Goal: Task Accomplishment & Management: Use online tool/utility

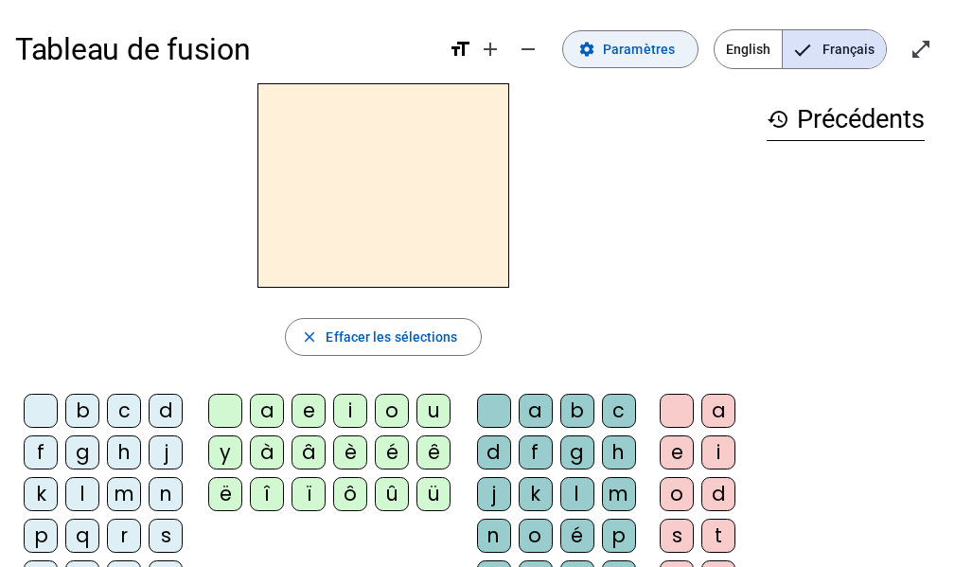
click at [639, 53] on span "Paramètres" at bounding box center [639, 49] width 72 height 23
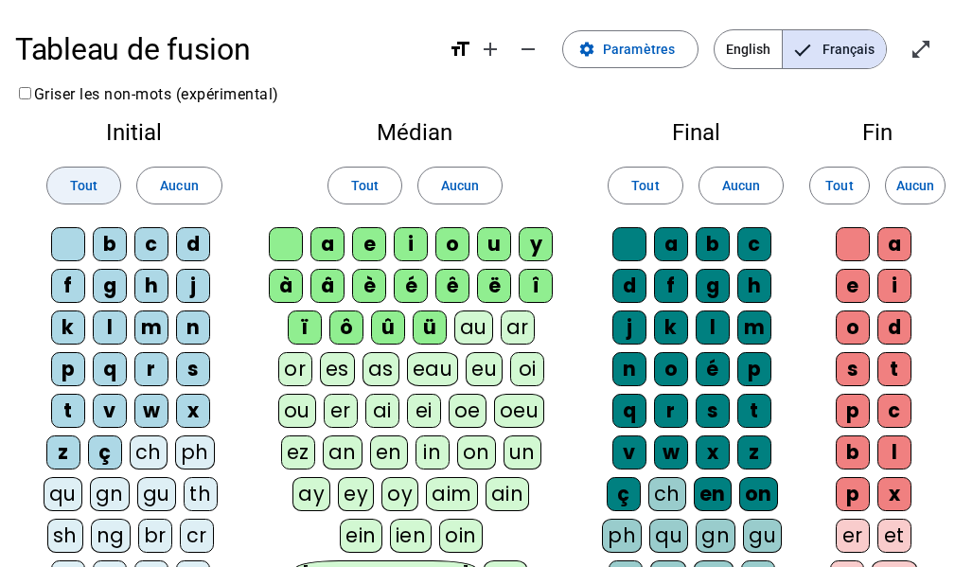
click at [90, 187] on span "Tout" at bounding box center [83, 185] width 27 height 23
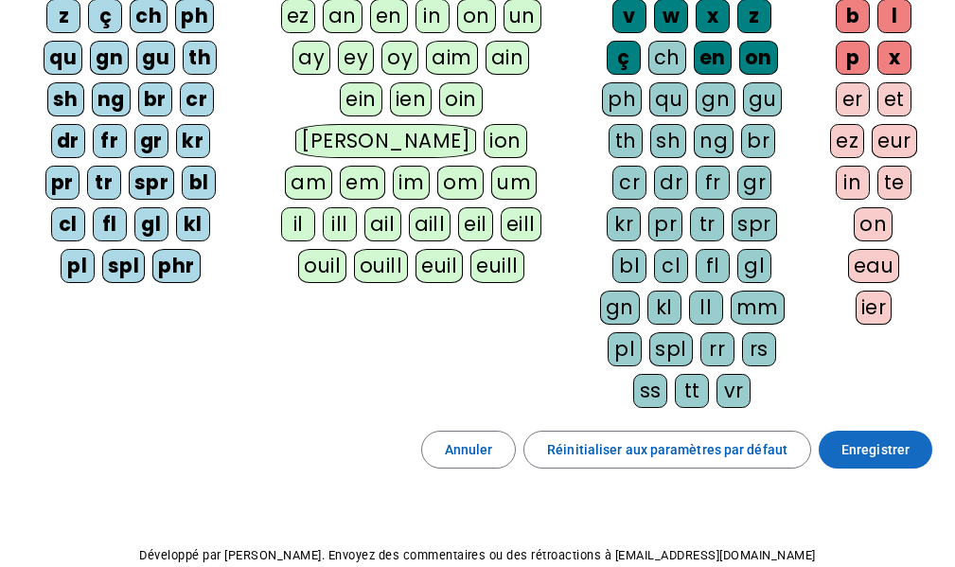
click at [880, 455] on span "Enregistrer" at bounding box center [876, 449] width 68 height 23
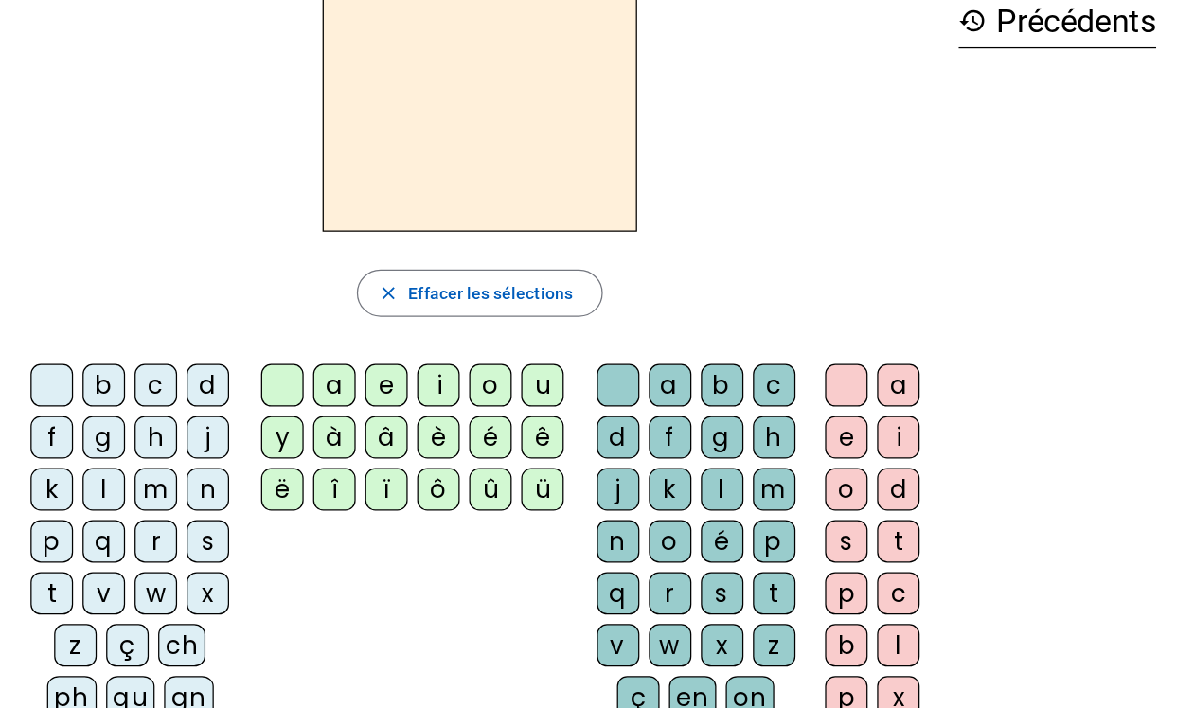
scroll to position [104, 0]
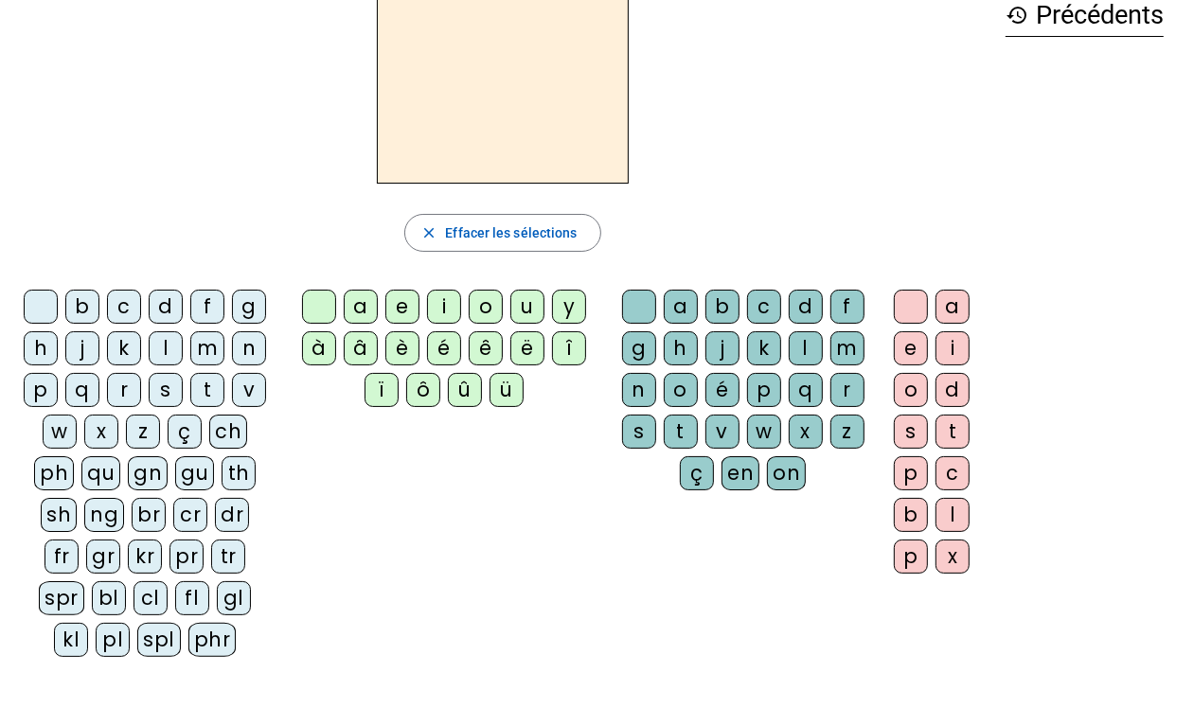
drag, startPoint x: 925, startPoint y: 0, endPoint x: 485, endPoint y: 492, distance: 660.5
click at [485, 492] on div "b c d f g h j k l m n p q r s t v w x z ç ch ph qu gn gu th sh ng br cr dr fr g…" at bounding box center [502, 477] width 975 height 390
click at [215, 532] on div "dr" at bounding box center [232, 515] width 34 height 34
click at [409, 350] on div "è" at bounding box center [402, 348] width 34 height 34
click at [79, 557] on div "fr" at bounding box center [61, 557] width 34 height 34
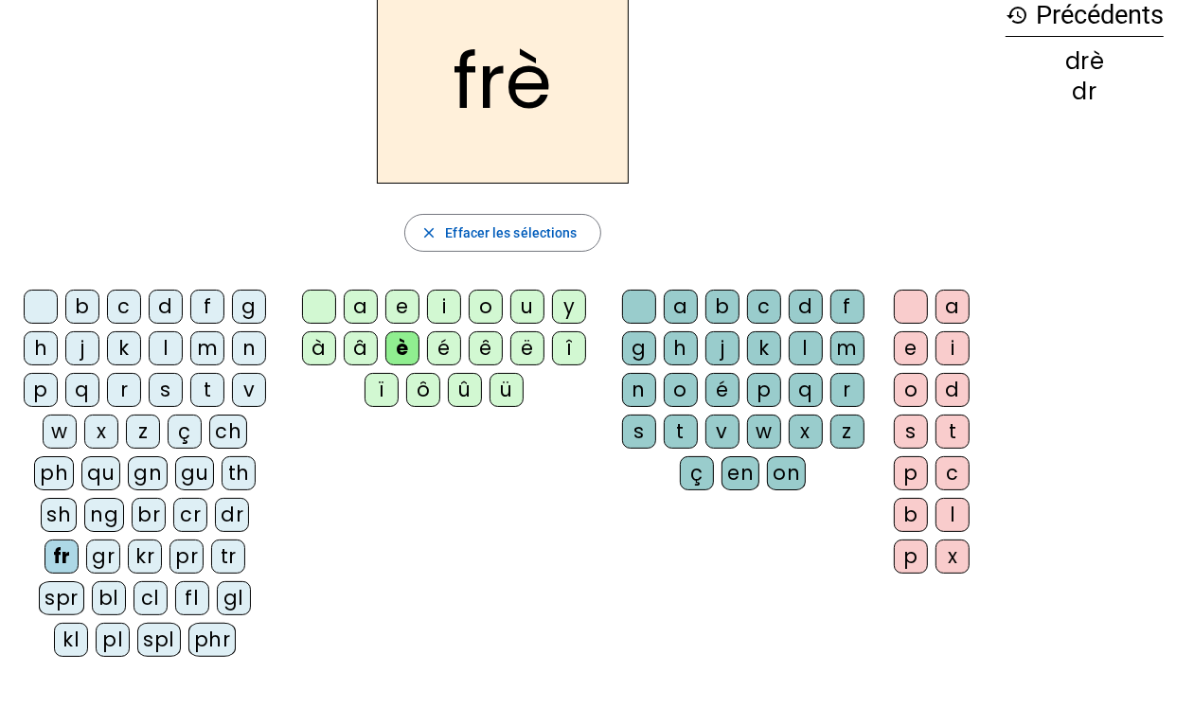
click at [120, 561] on div "gr" at bounding box center [103, 557] width 34 height 34
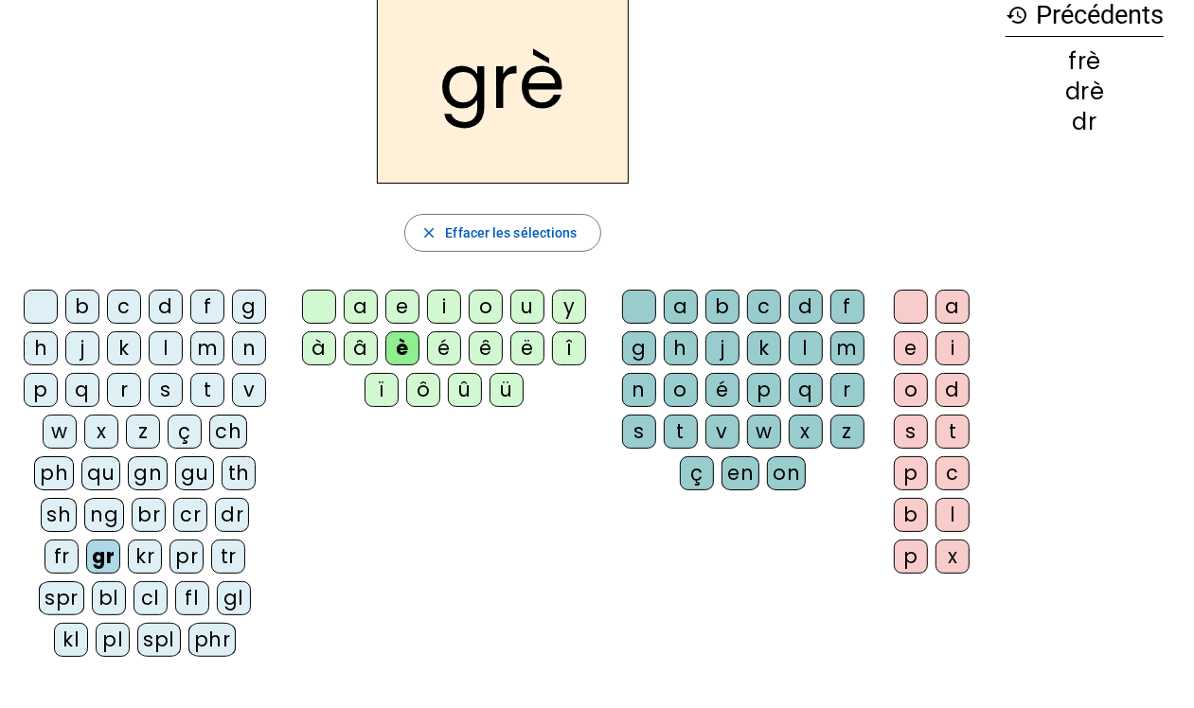
click at [128, 566] on div "kr" at bounding box center [145, 557] width 34 height 34
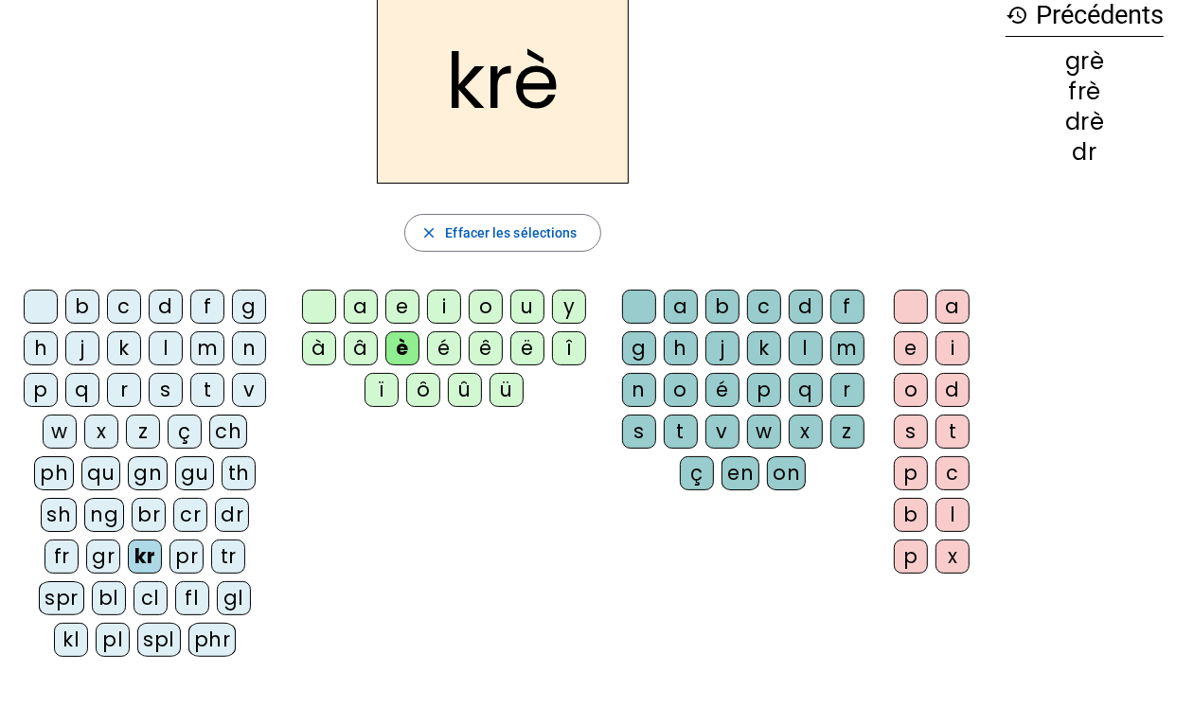
click at [132, 532] on div "br" at bounding box center [149, 515] width 34 height 34
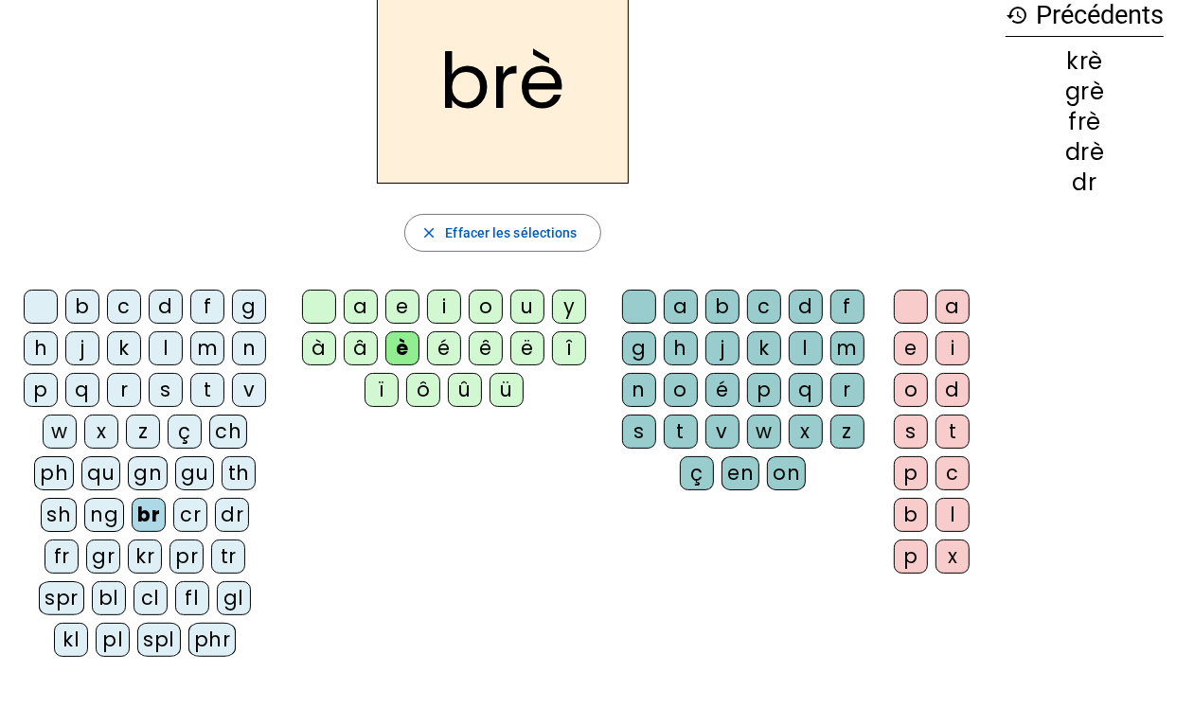
click at [448, 350] on div "é" at bounding box center [444, 348] width 34 height 34
click at [173, 532] on div "cr" at bounding box center [190, 515] width 34 height 34
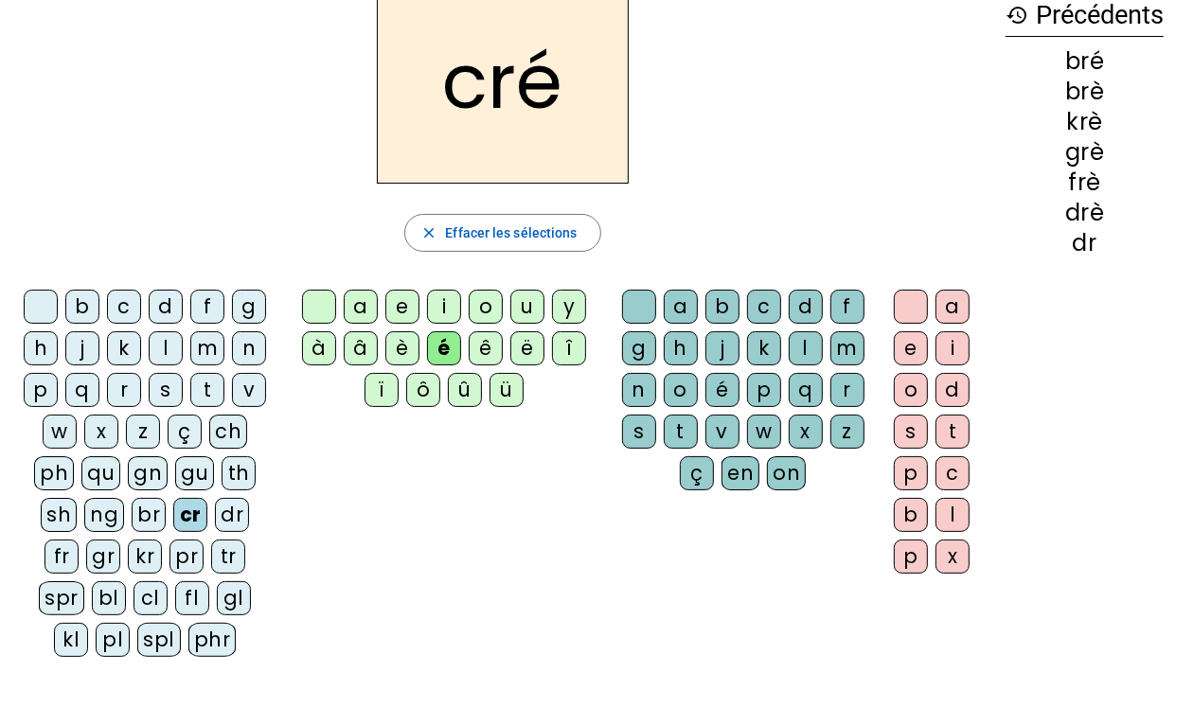
click at [215, 532] on div "dr" at bounding box center [232, 515] width 34 height 34
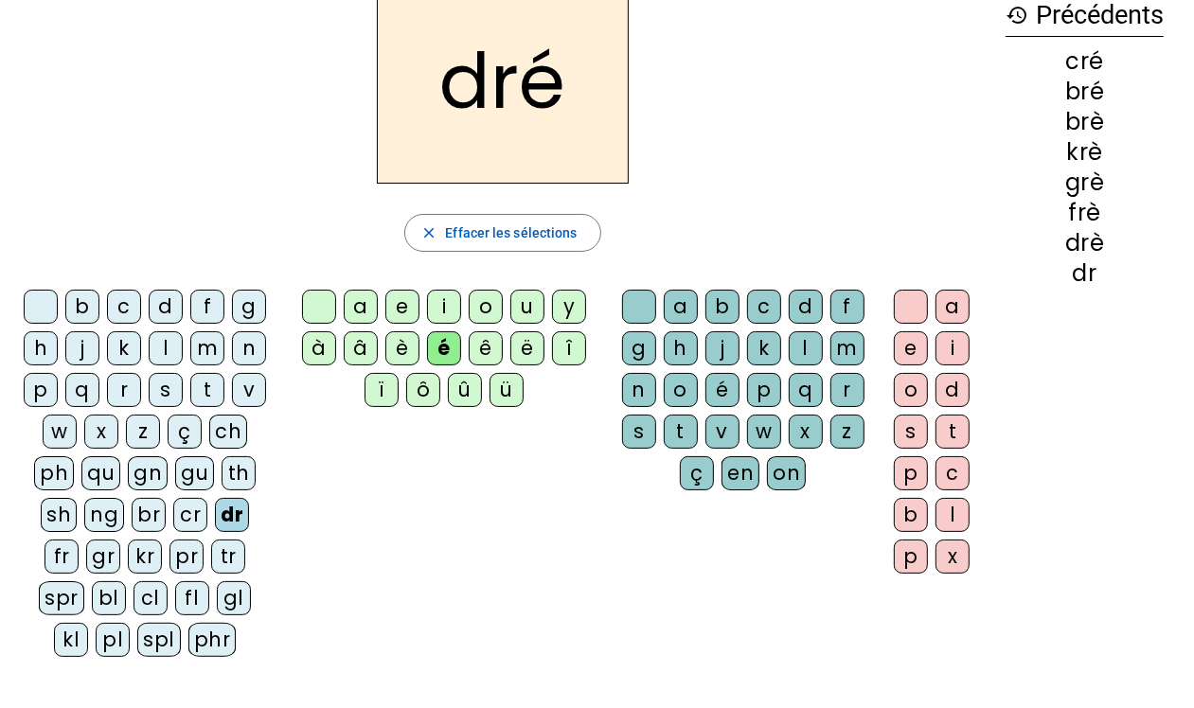
click at [79, 557] on div "fr" at bounding box center [61, 557] width 34 height 34
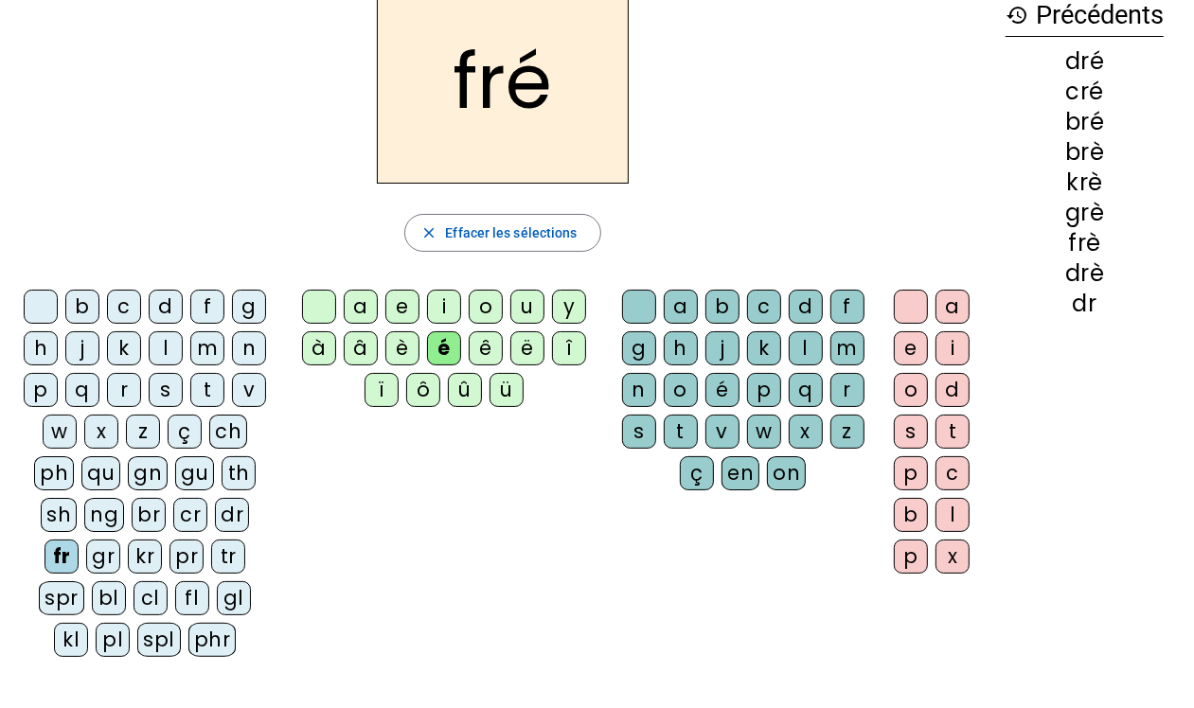
click at [120, 560] on div "gr" at bounding box center [103, 557] width 34 height 34
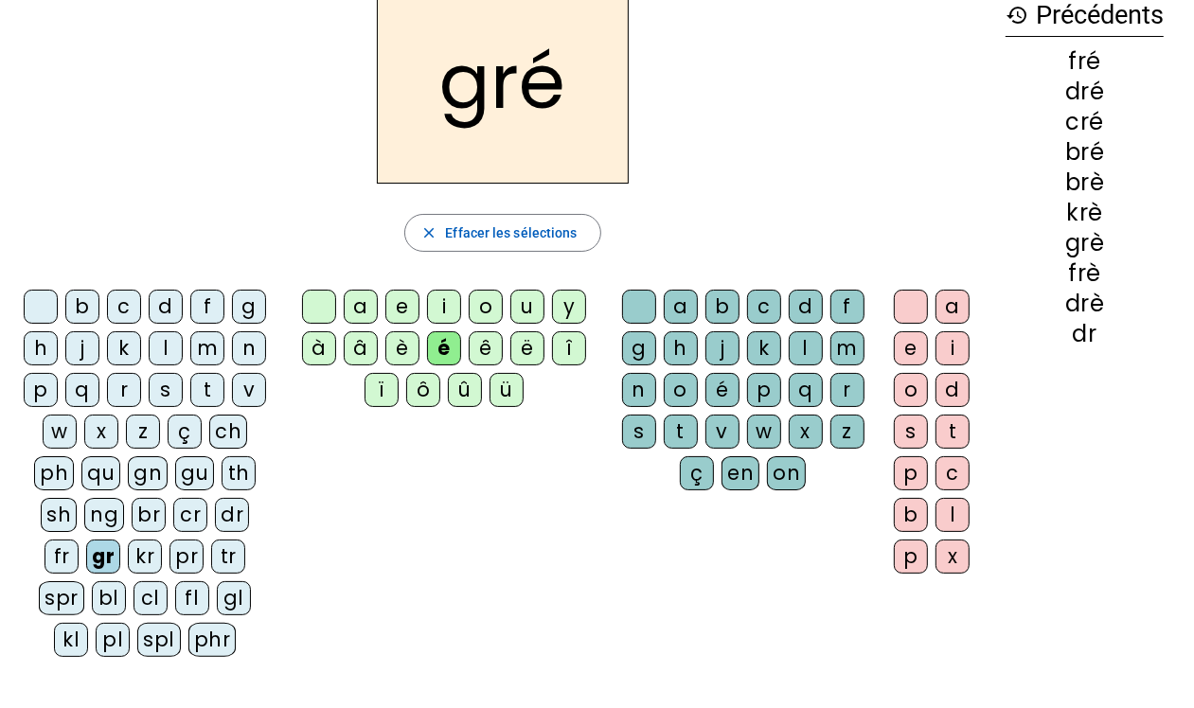
click at [904, 347] on div "e" at bounding box center [911, 348] width 34 height 34
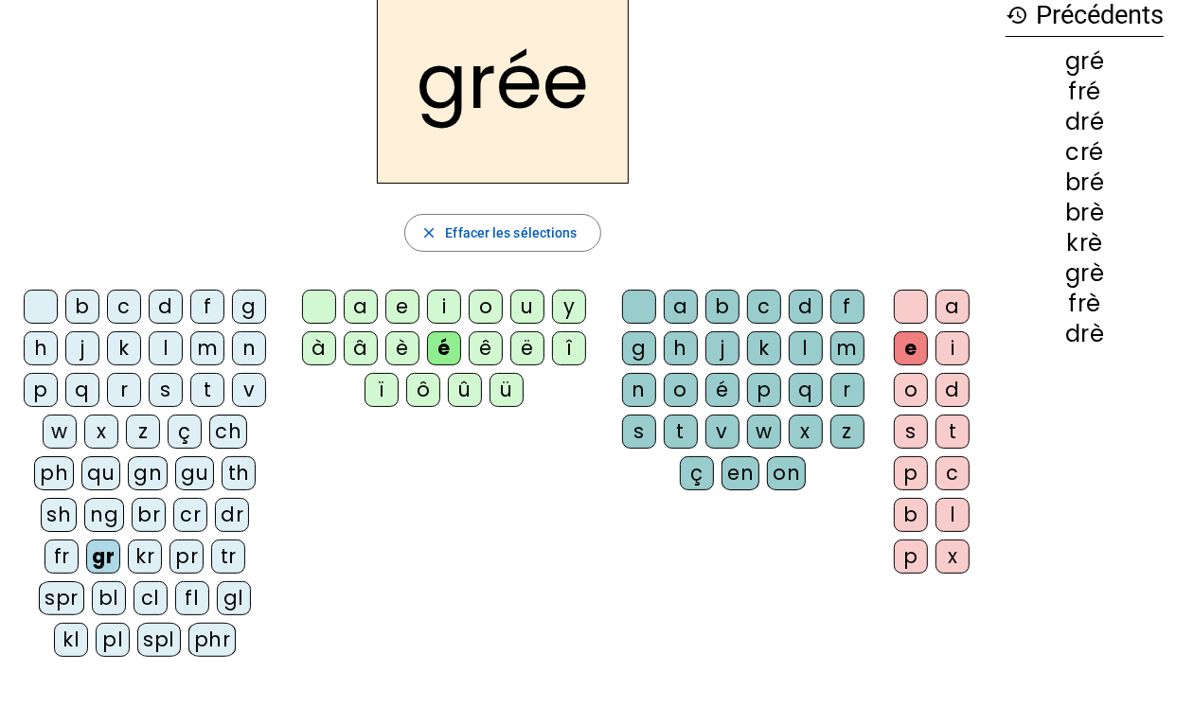
click at [173, 532] on div "cr" at bounding box center [190, 515] width 34 height 34
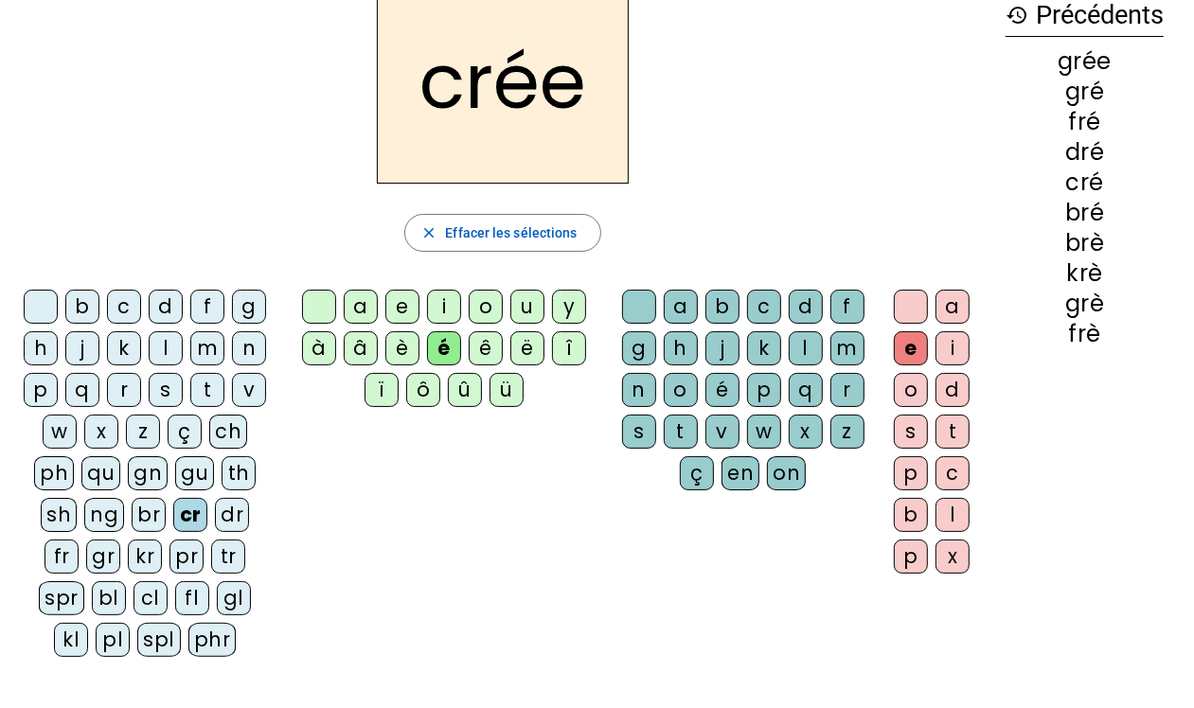
click at [215, 532] on div "dr" at bounding box center [232, 515] width 34 height 34
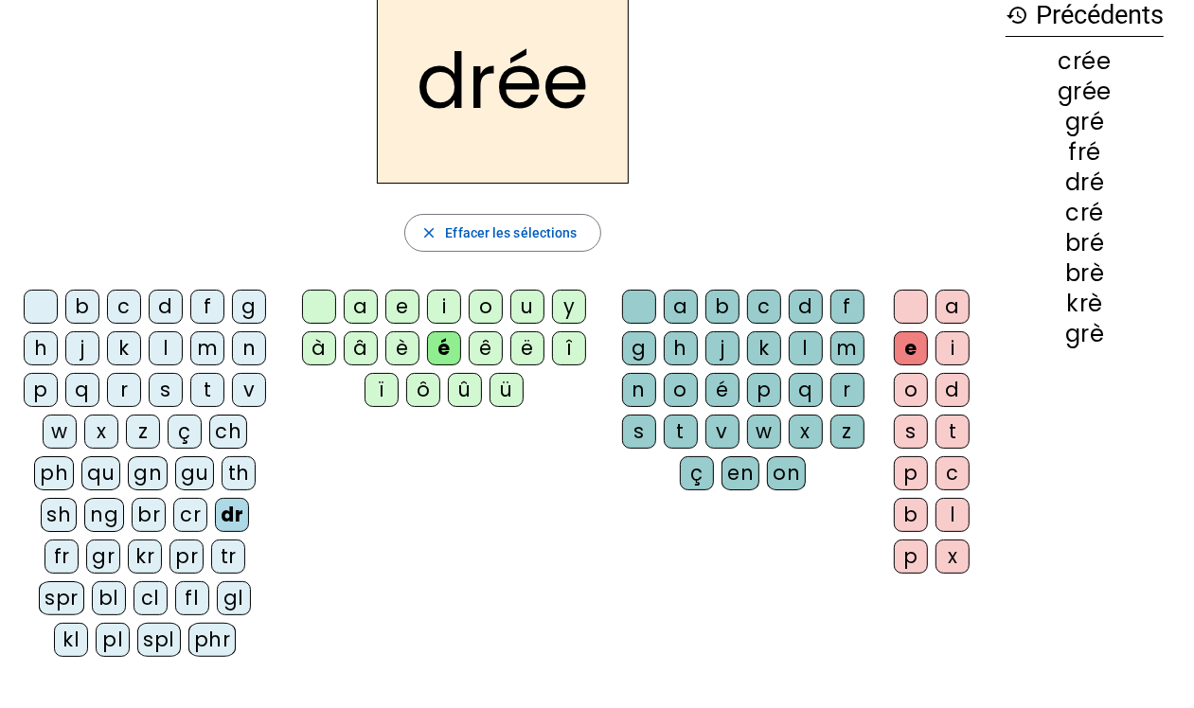
click at [86, 561] on letter-bubble "fr" at bounding box center [65, 561] width 42 height 42
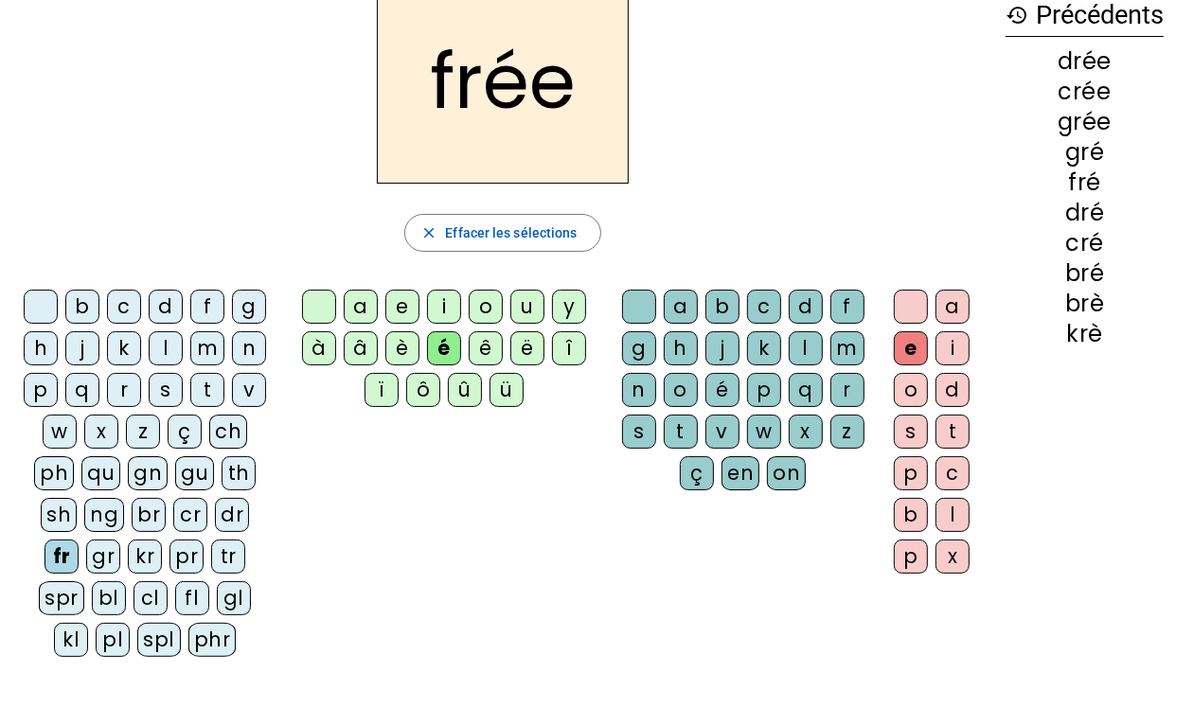
click at [84, 566] on div "spr" at bounding box center [61, 598] width 45 height 34
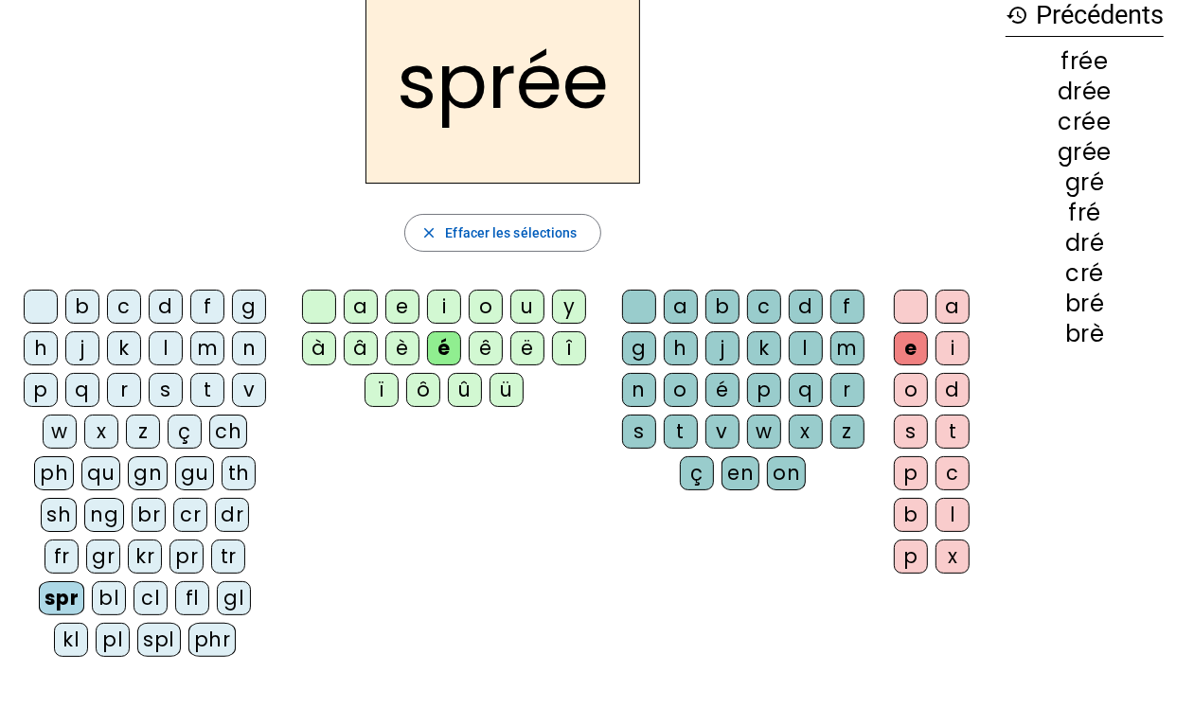
click at [909, 437] on div "s" at bounding box center [911, 432] width 34 height 34
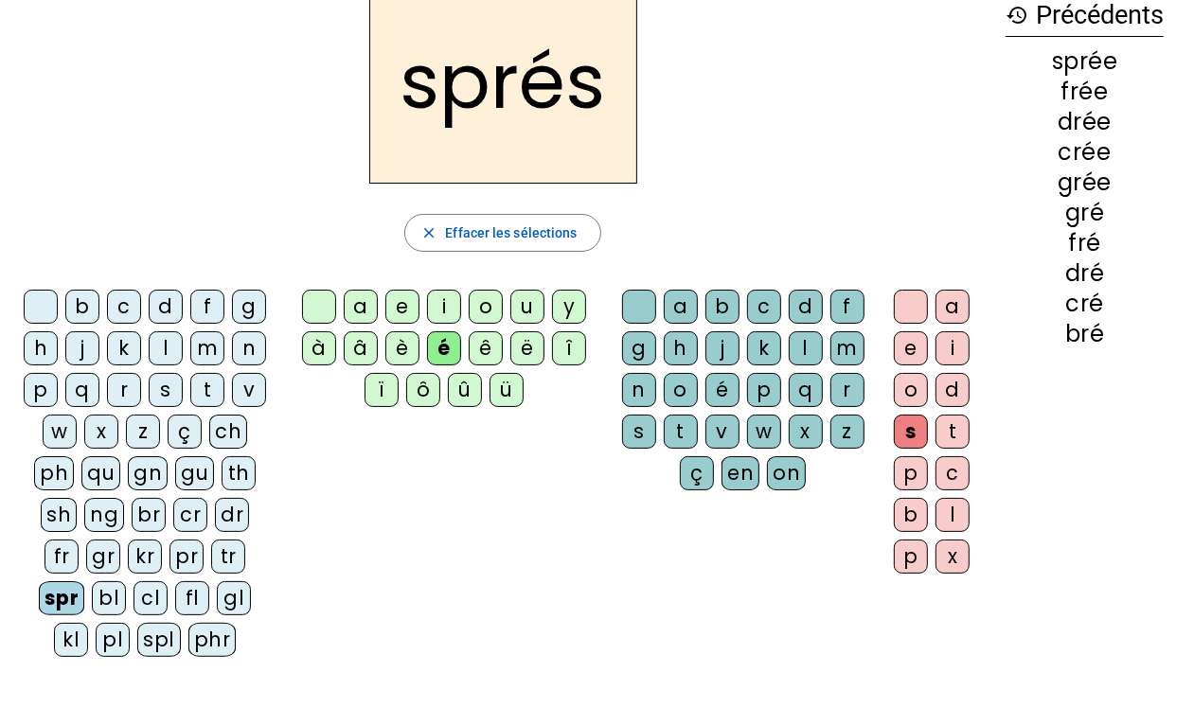
click at [132, 532] on div "br" at bounding box center [149, 515] width 34 height 34
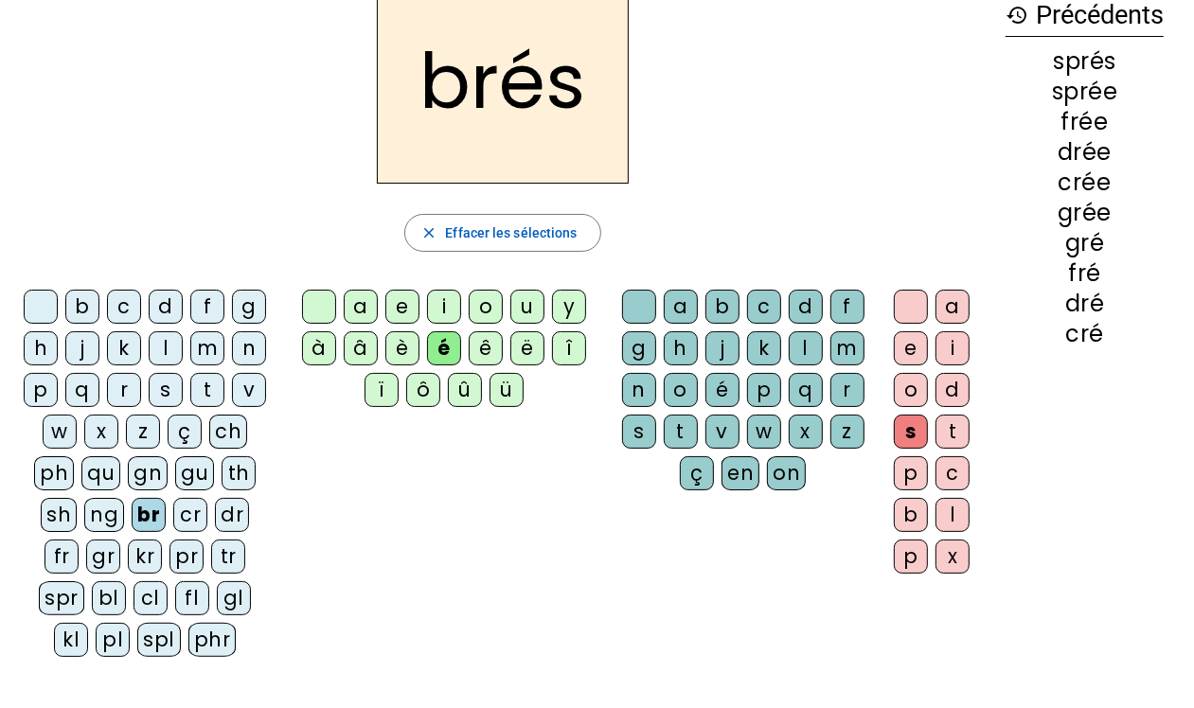
click at [405, 344] on div "è" at bounding box center [402, 348] width 34 height 34
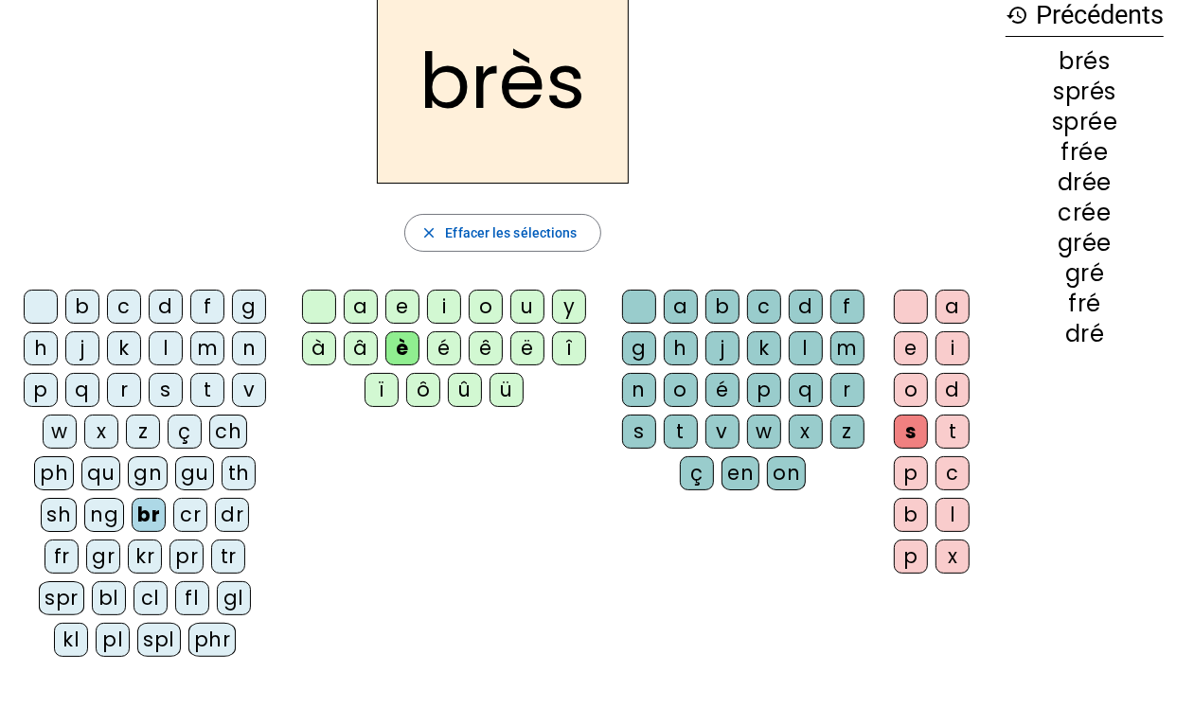
click at [485, 344] on div "ê" at bounding box center [486, 348] width 34 height 34
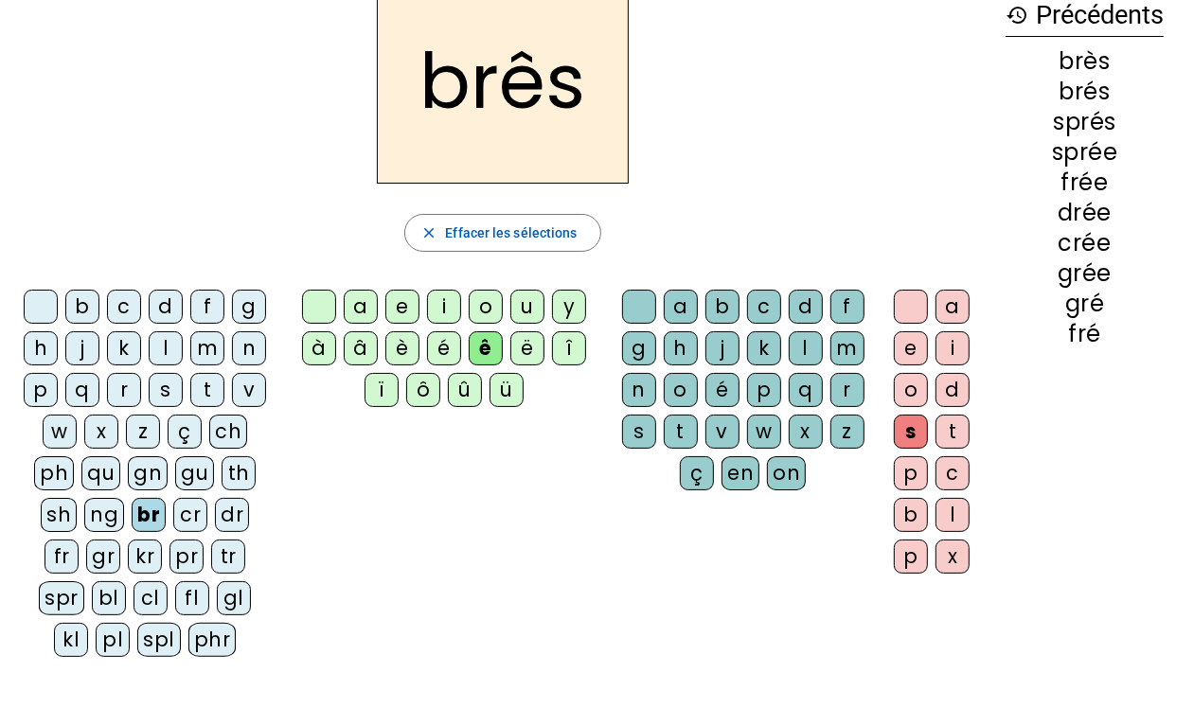
click at [173, 532] on div "cr" at bounding box center [190, 515] width 34 height 34
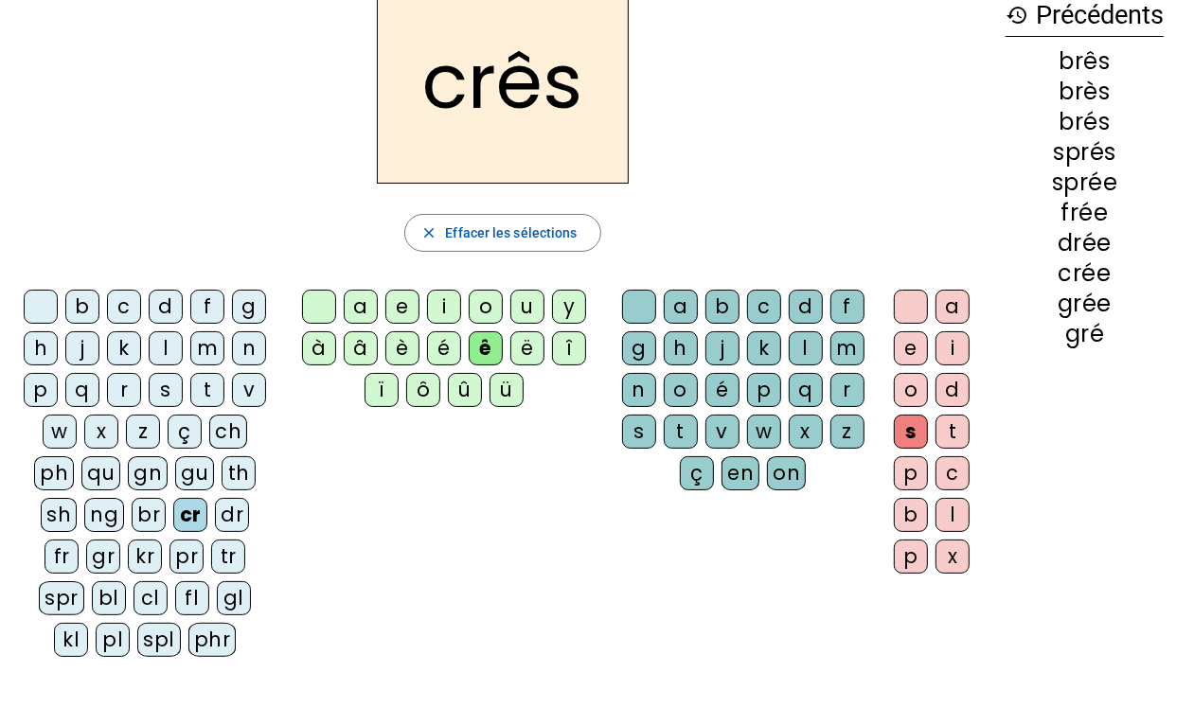
click at [120, 486] on div "qu" at bounding box center [100, 473] width 39 height 34
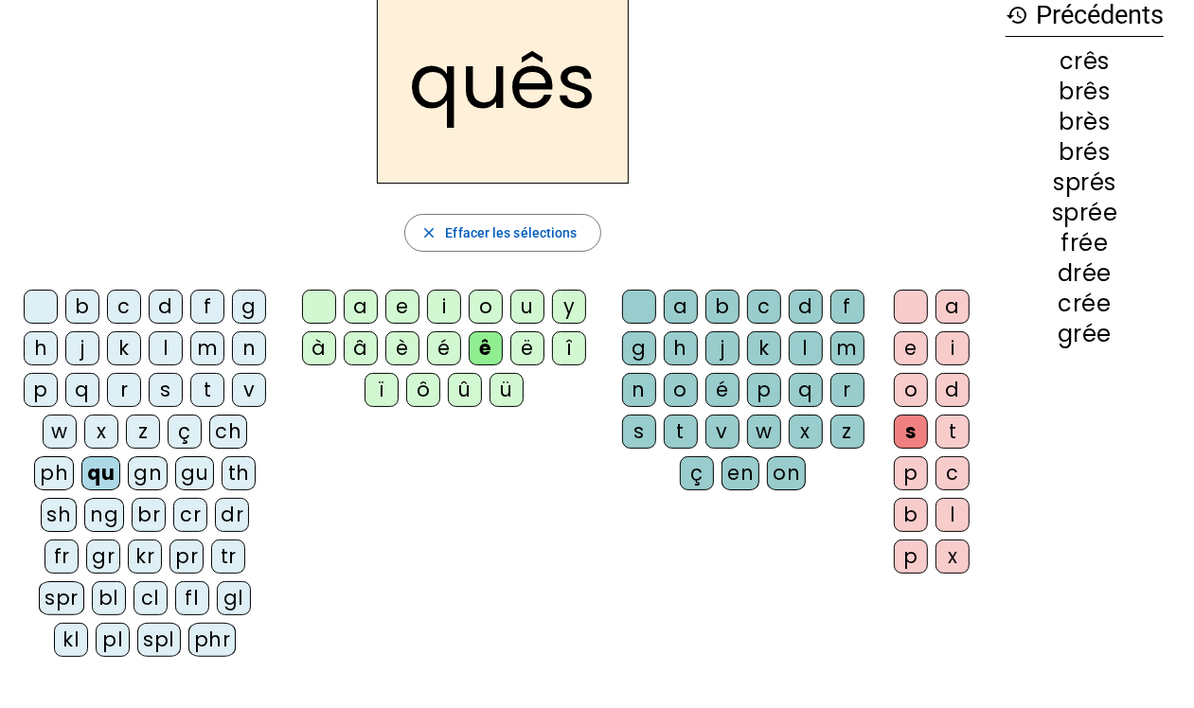
click at [130, 566] on div "pl" at bounding box center [113, 640] width 34 height 34
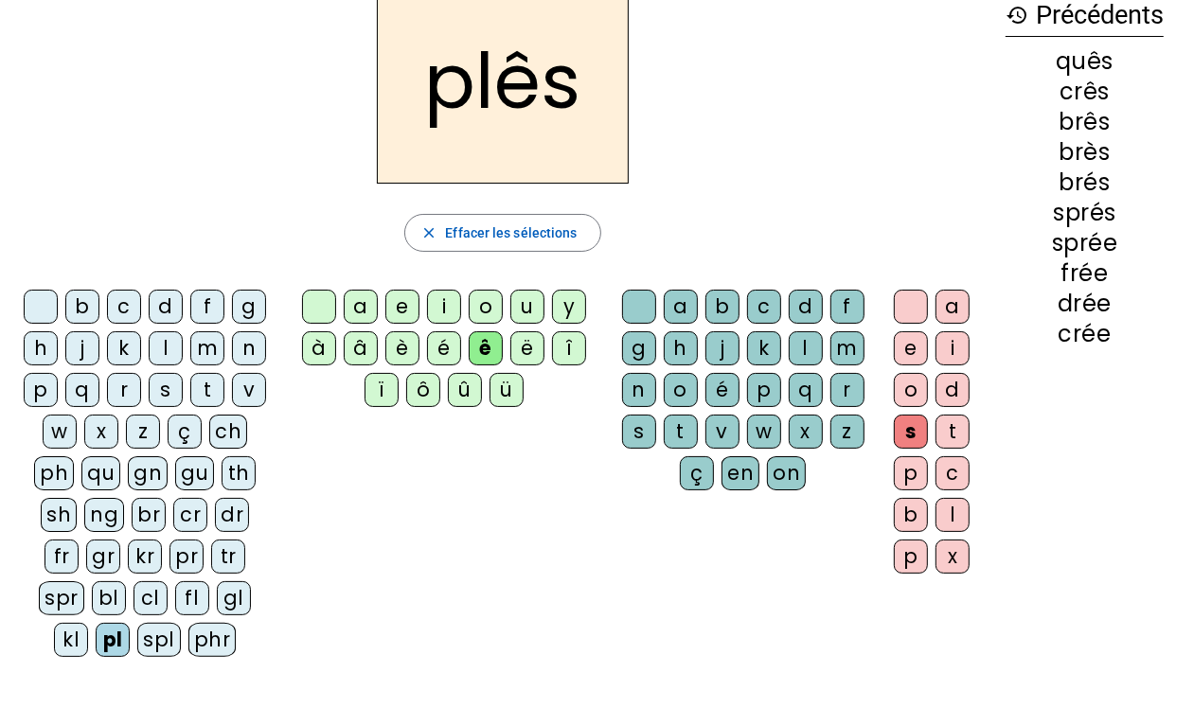
click at [88, 566] on div "kl" at bounding box center [71, 640] width 34 height 34
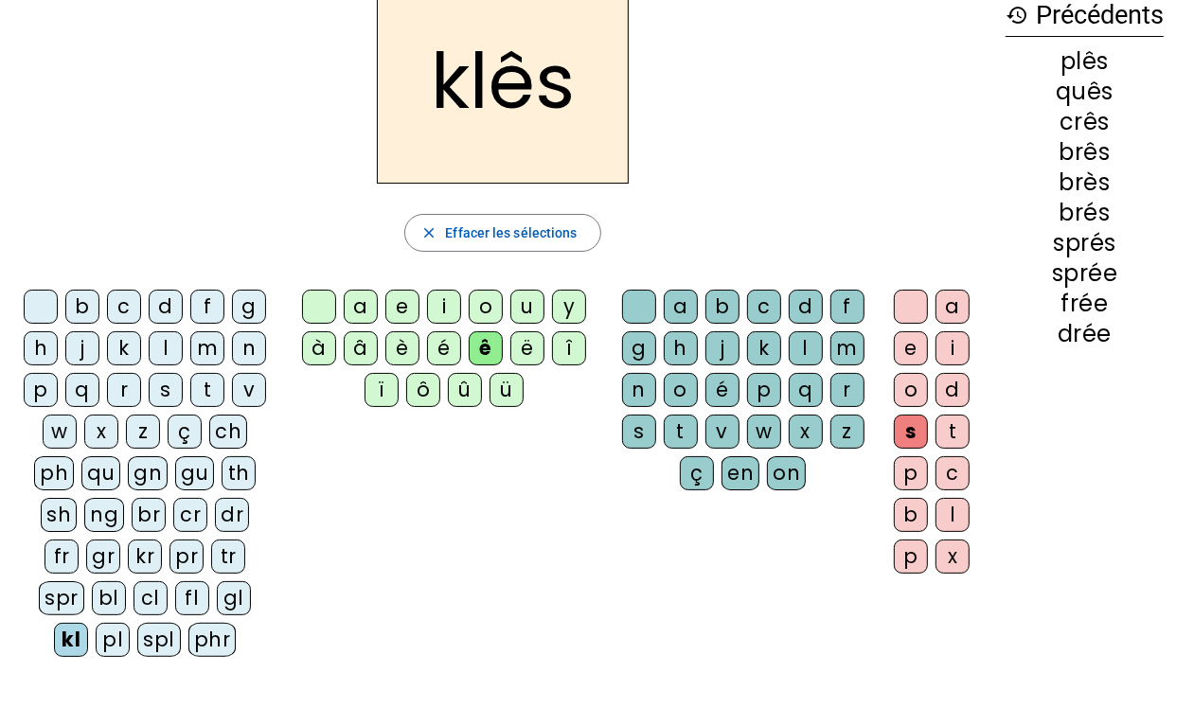
click at [217, 566] on div "gl" at bounding box center [234, 598] width 34 height 34
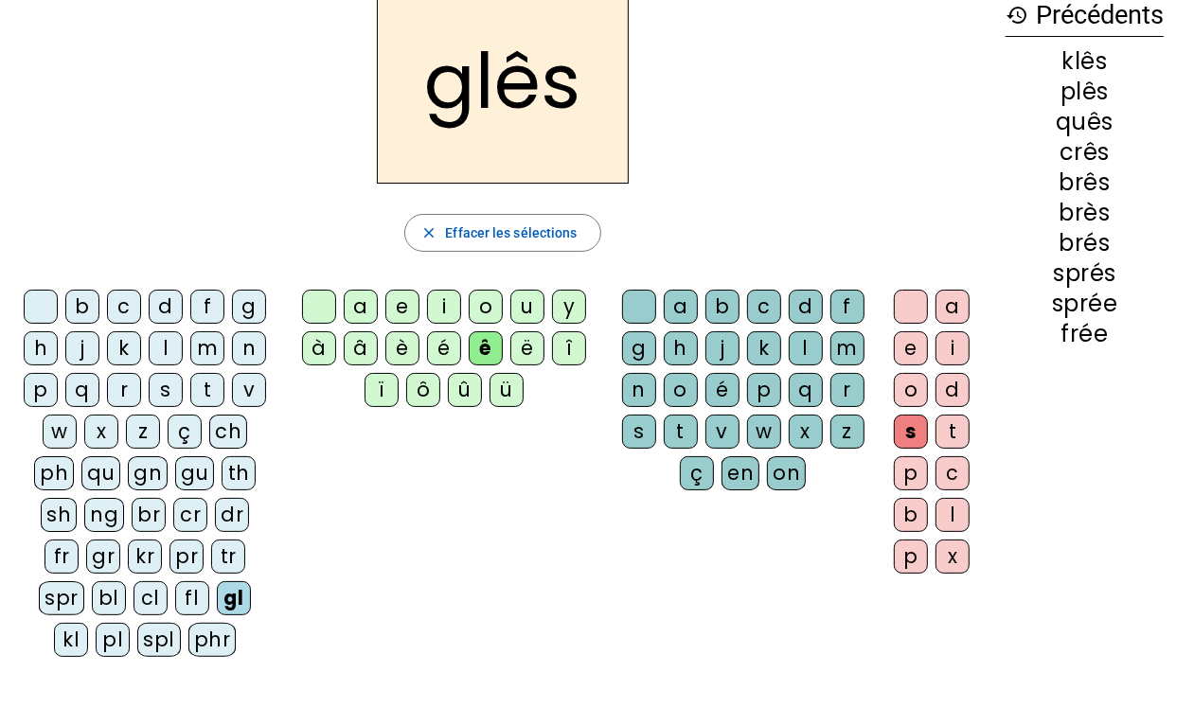
click at [175, 566] on div "fl" at bounding box center [192, 598] width 34 height 34
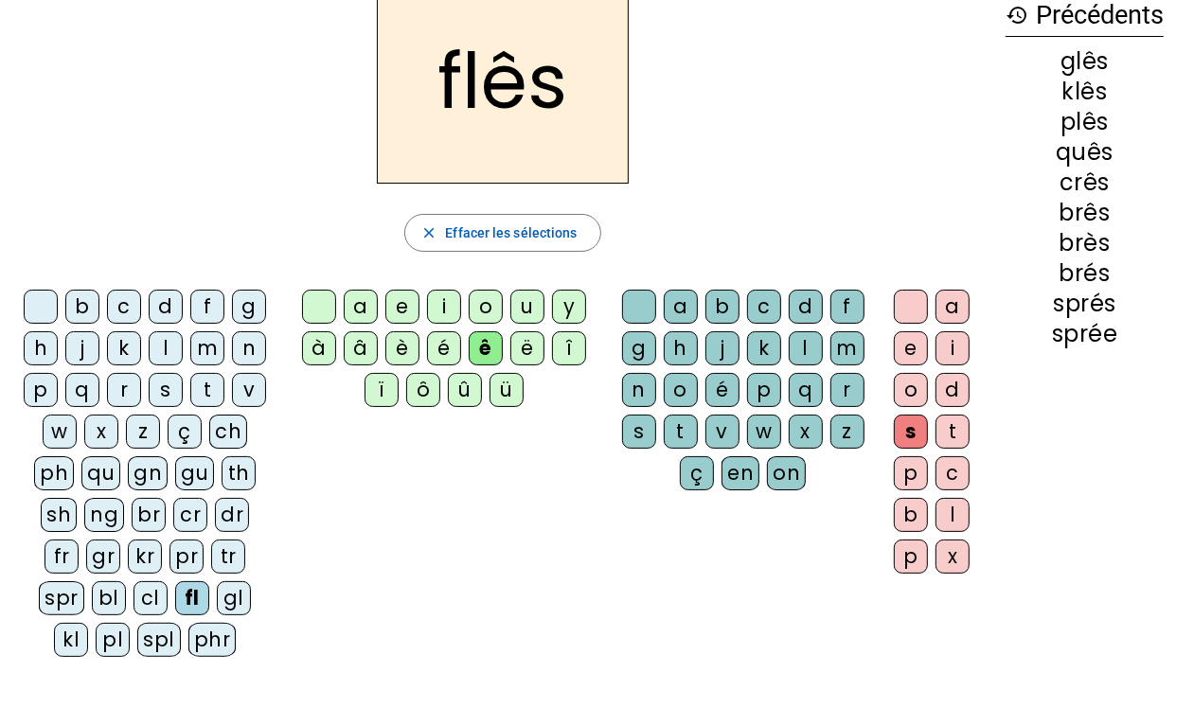
click at [954, 391] on div "d" at bounding box center [952, 390] width 34 height 34
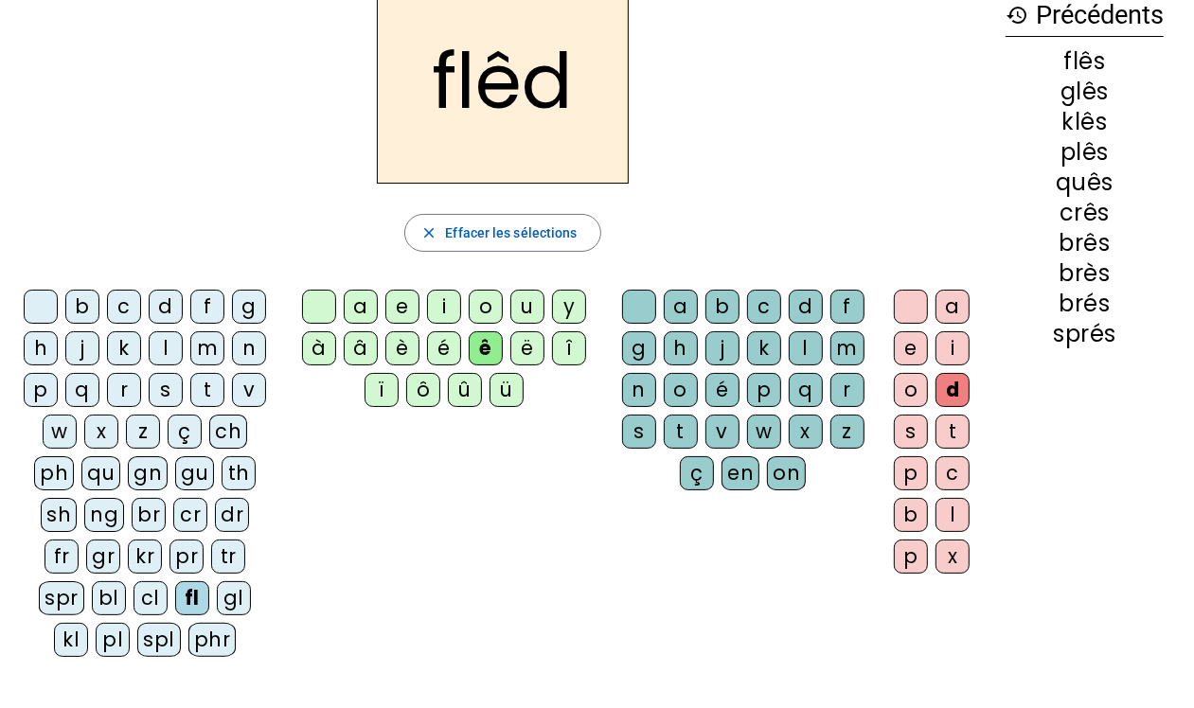
click at [954, 438] on div "t" at bounding box center [952, 432] width 34 height 34
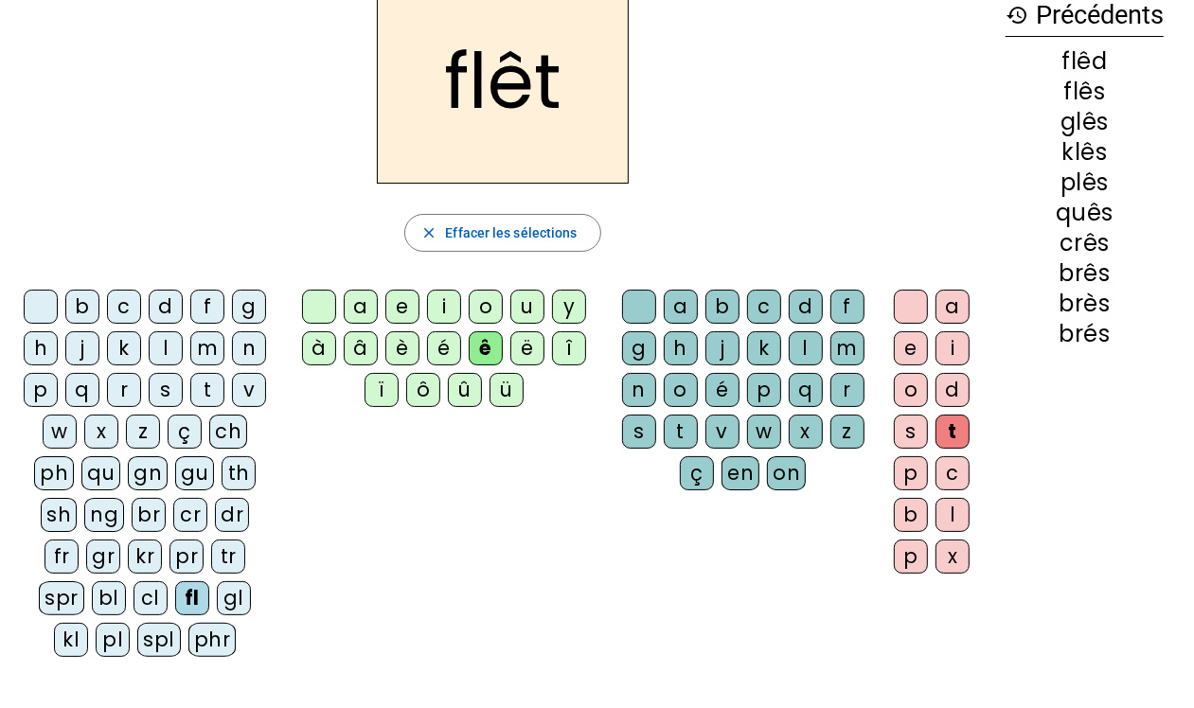
click at [950, 563] on div "x" at bounding box center [952, 557] width 34 height 34
